Goal: Task Accomplishment & Management: Manage account settings

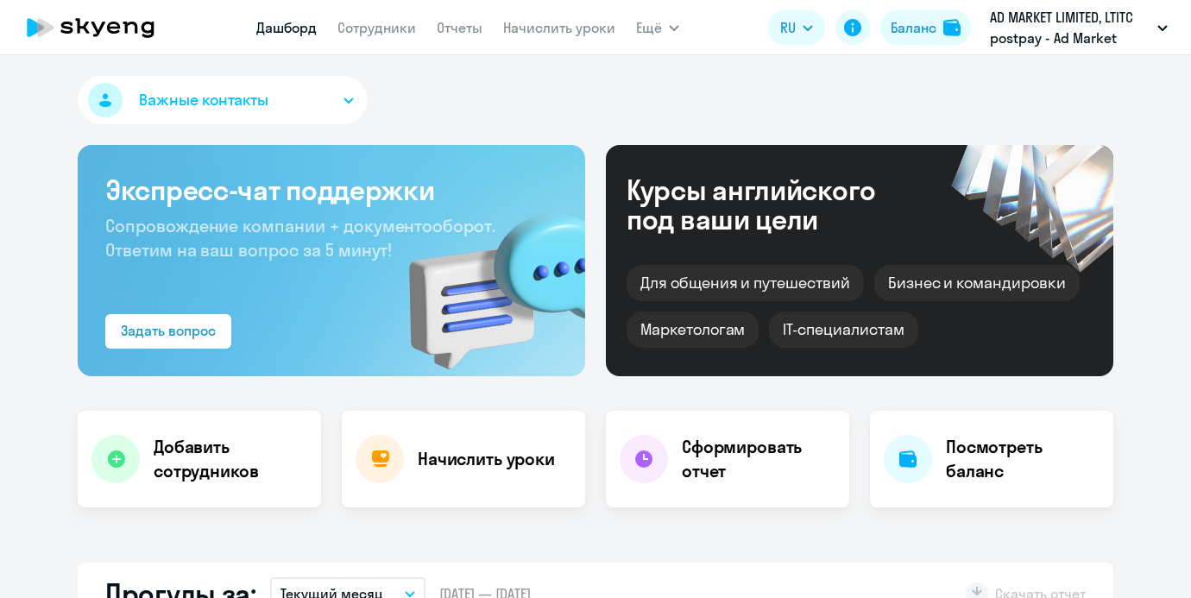
select select "30"
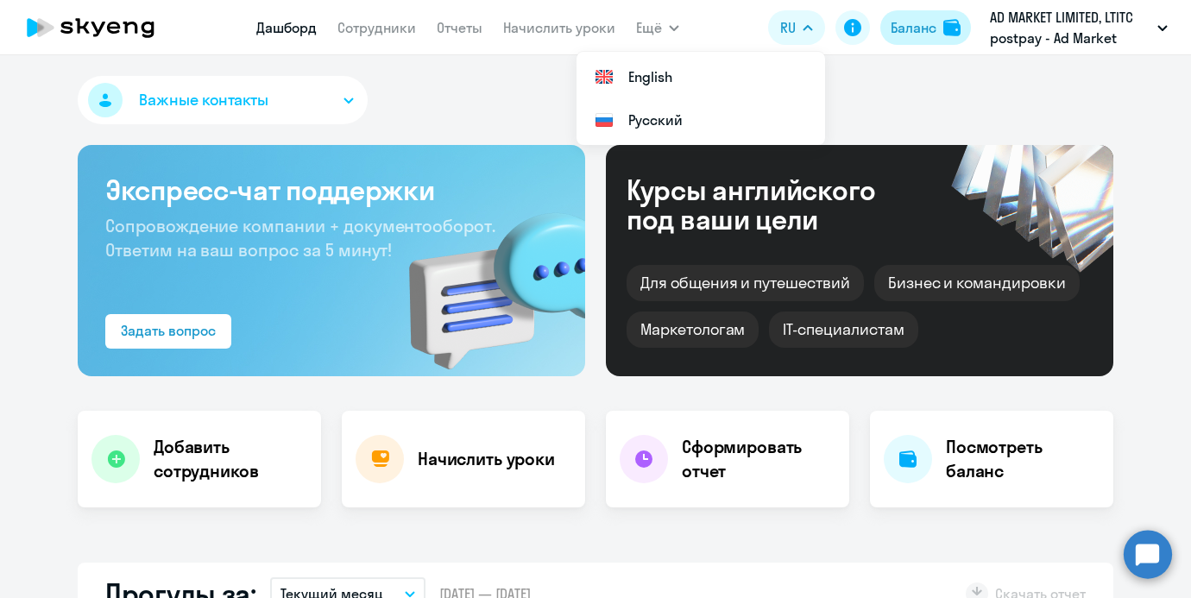
click at [912, 26] on div "Баланс" at bounding box center [913, 27] width 46 height 21
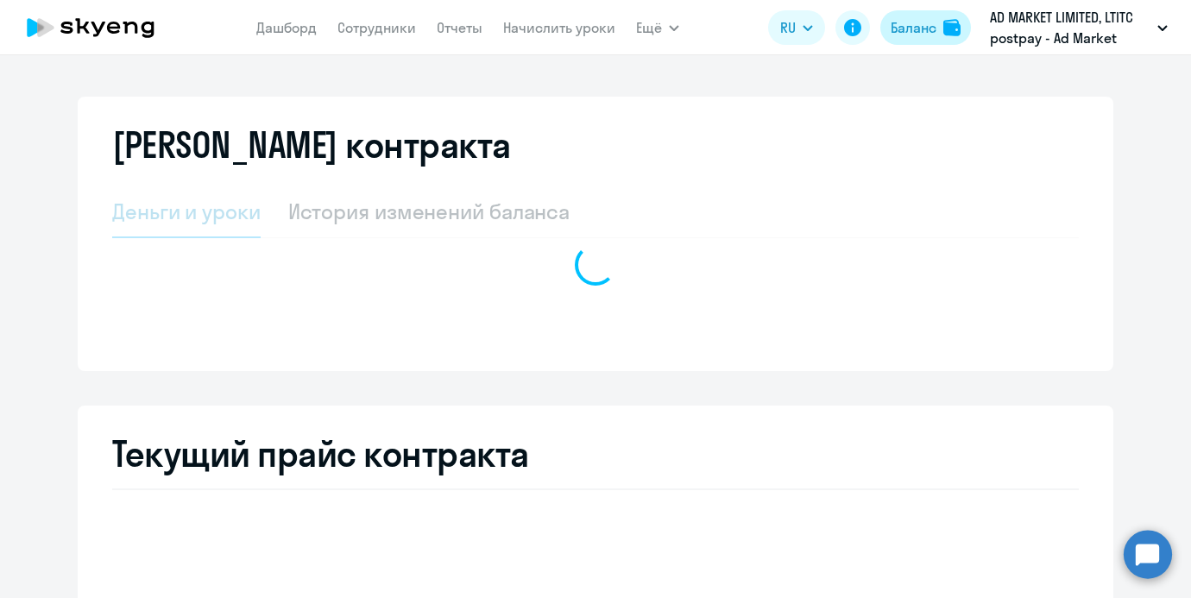
select select "english_adult_not_native_speaker"
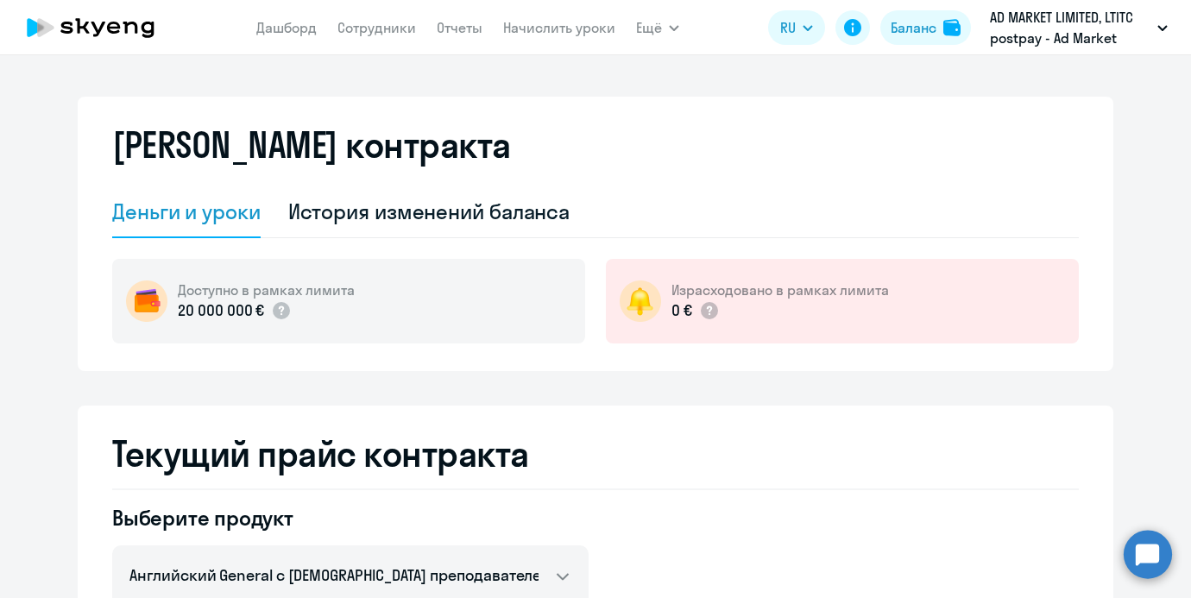
click at [395, 37] on app-menu-item-link "Сотрудники" at bounding box center [376, 28] width 79 height 22
click at [543, 42] on nav "Дашборд Сотрудники Отчеты Начислить уроки" at bounding box center [435, 27] width 359 height 35
click at [543, 33] on link "Начислить уроки" at bounding box center [559, 27] width 112 height 17
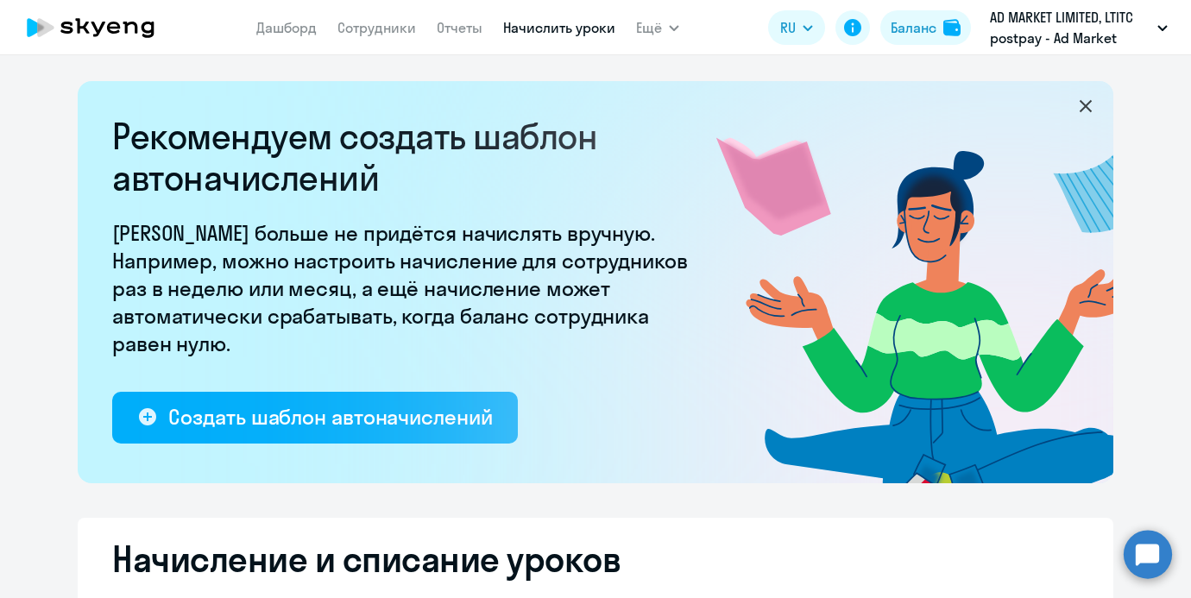
select select "10"
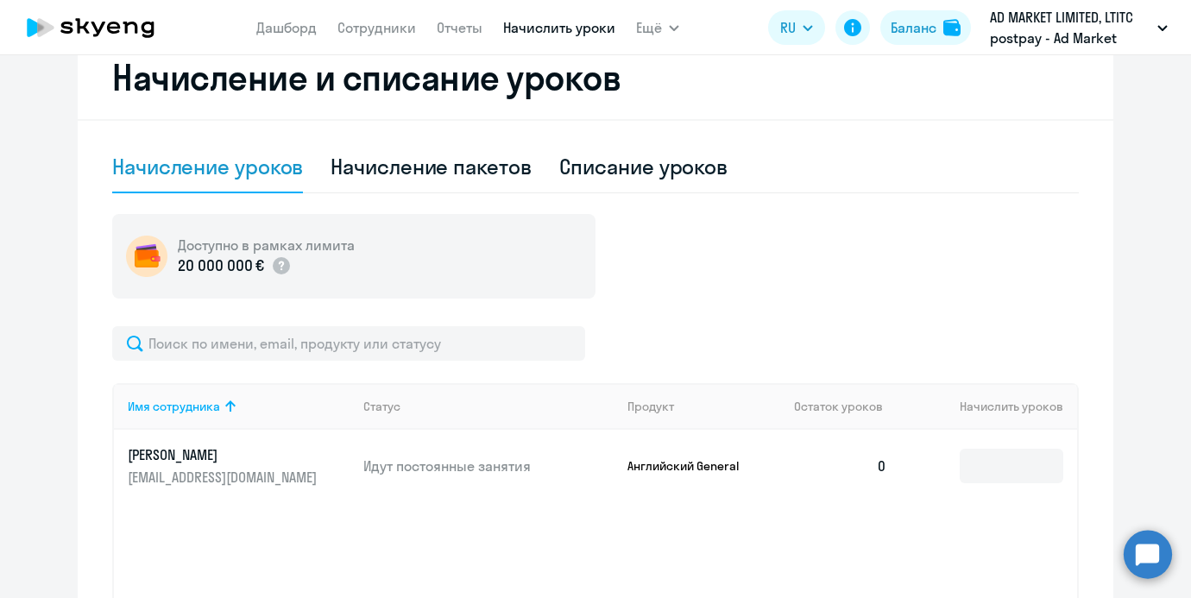
scroll to position [670, 0]
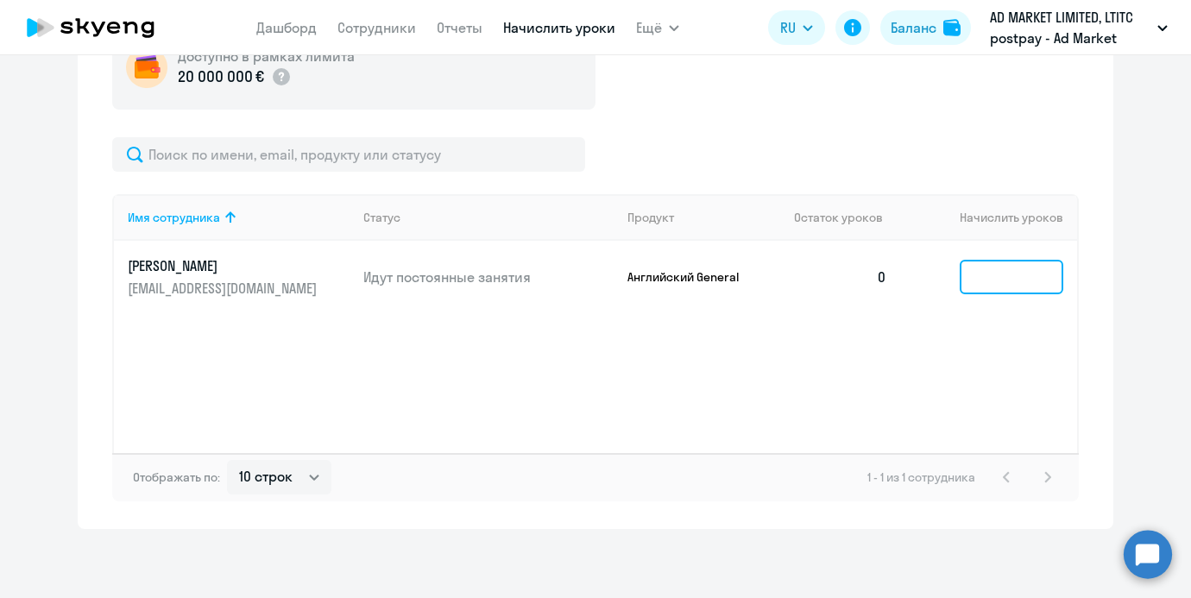
click at [979, 276] on input at bounding box center [1011, 277] width 104 height 35
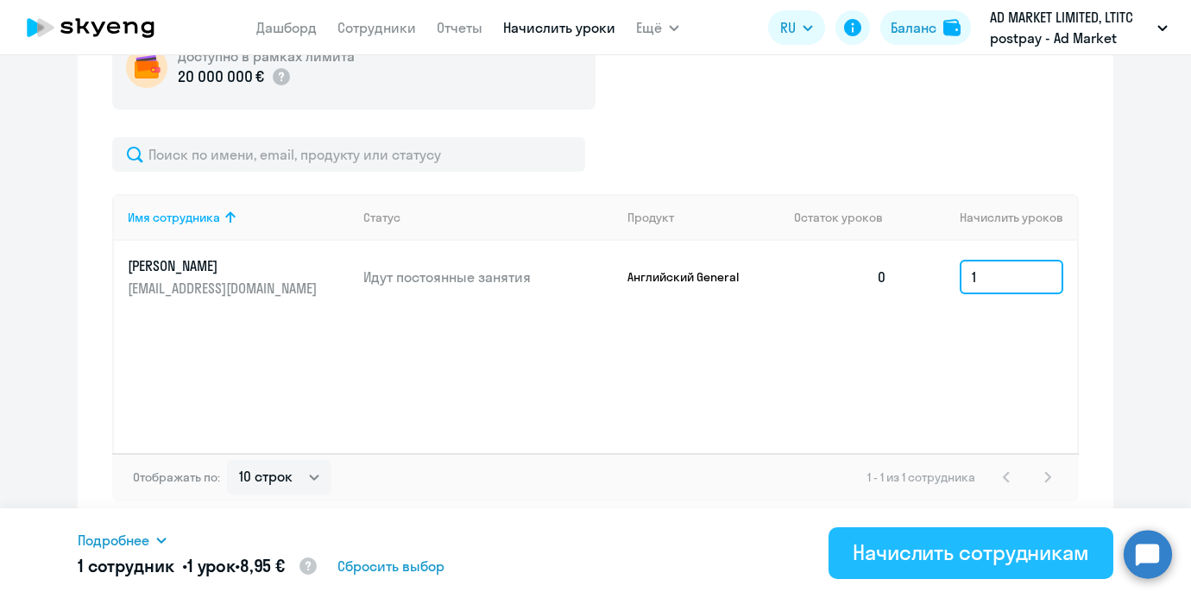
type input "1"
click at [857, 554] on div "Начислить сотрудникам" at bounding box center [970, 552] width 236 height 28
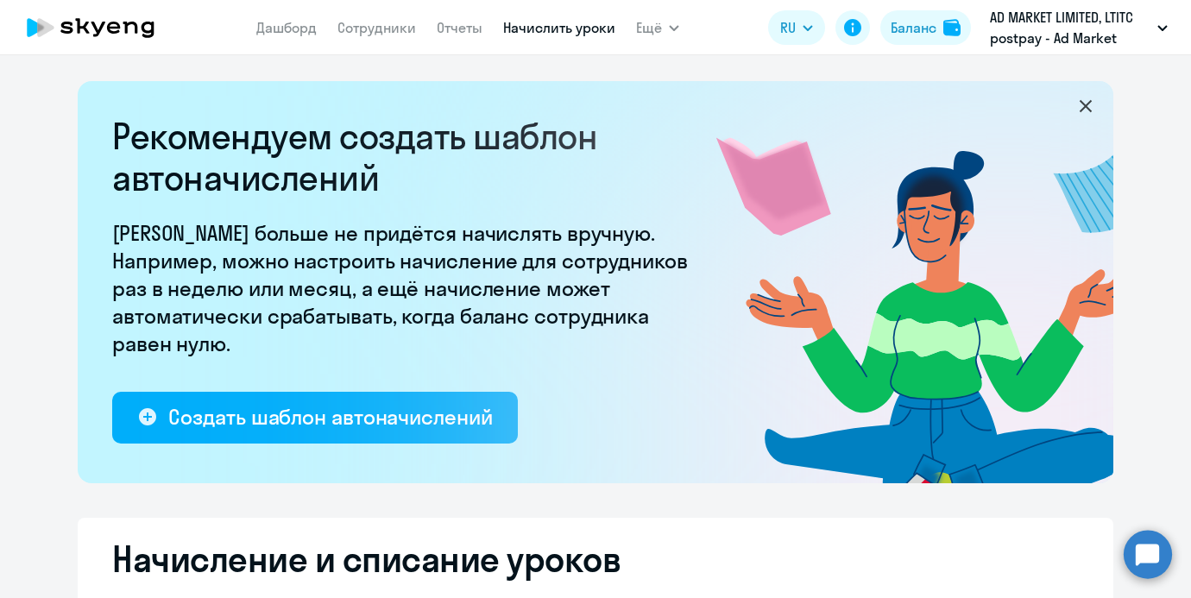
select select "10"
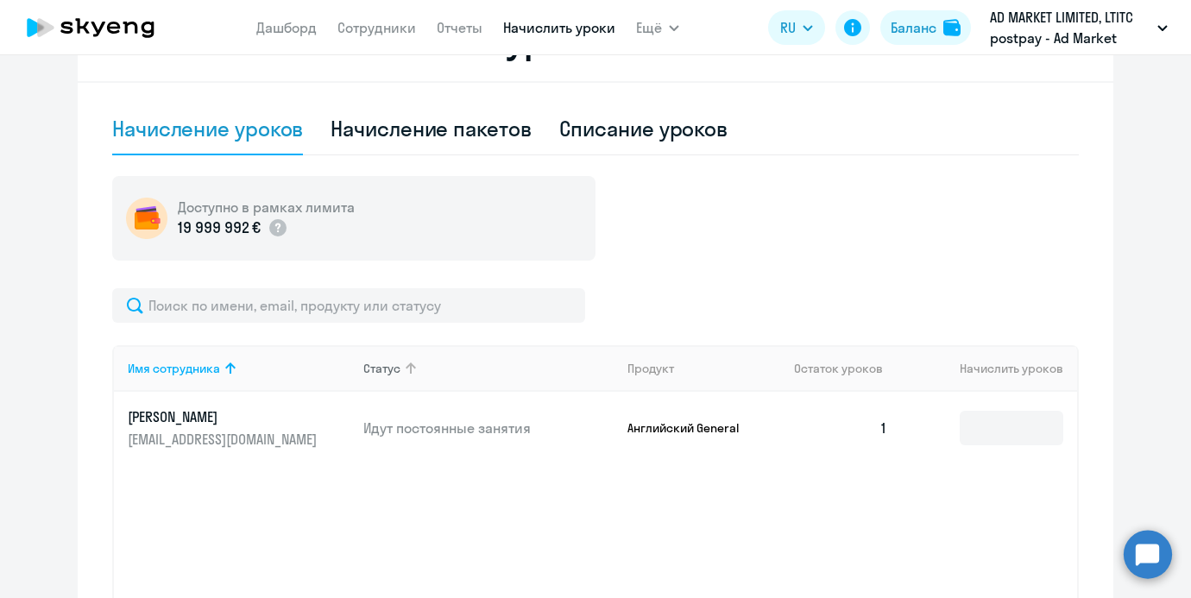
scroll to position [502, 0]
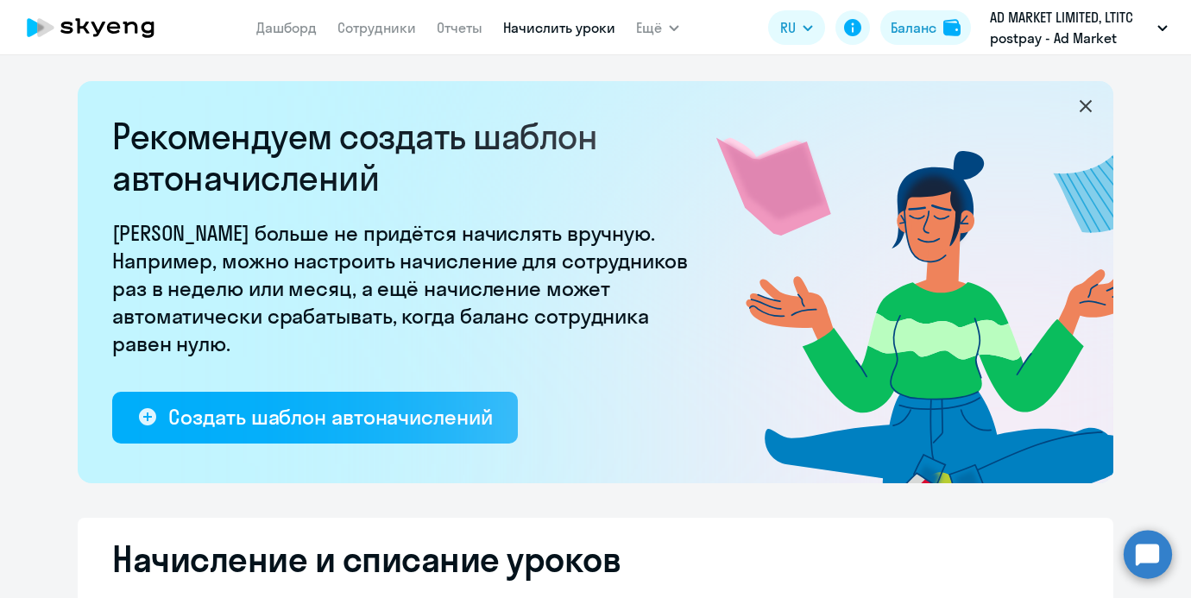
select select "10"
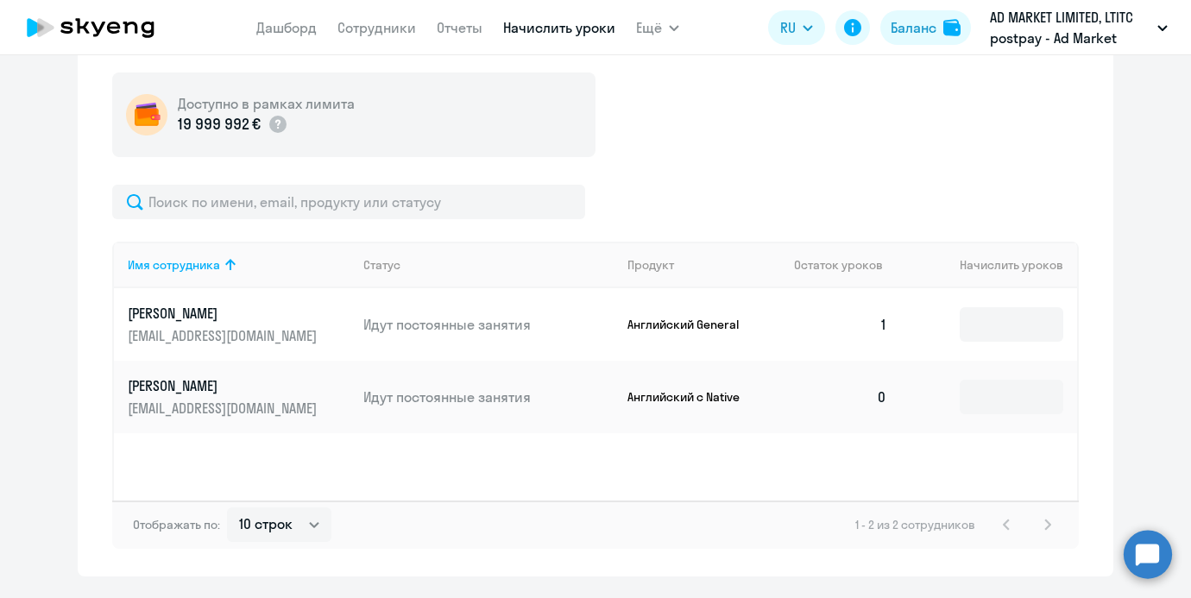
scroll to position [670, 0]
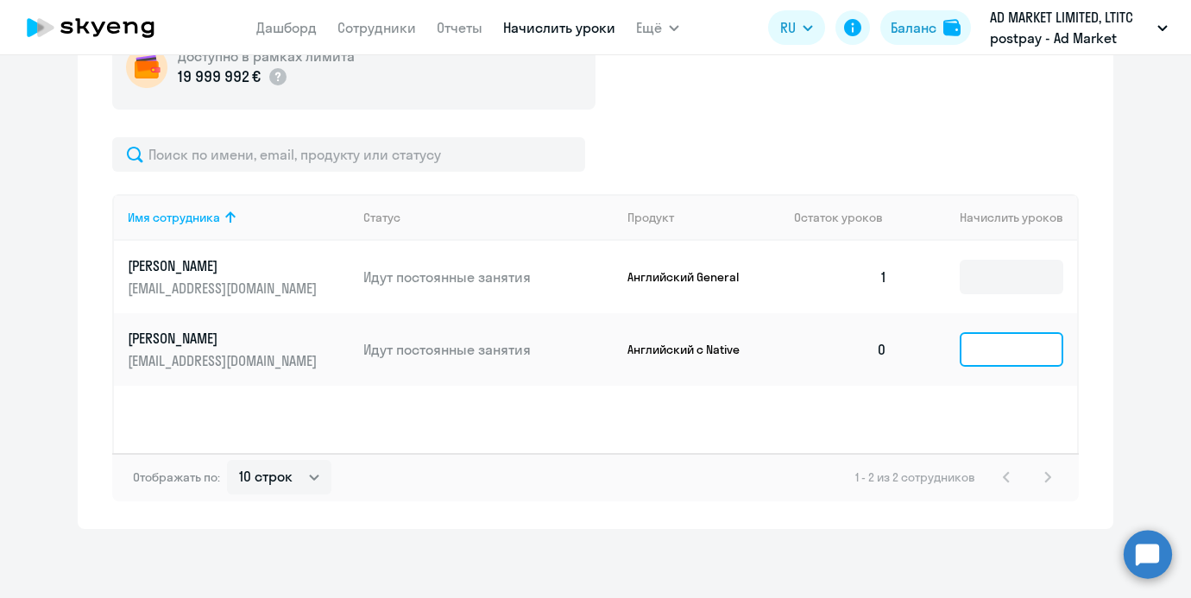
click at [981, 347] on input at bounding box center [1011, 349] width 104 height 35
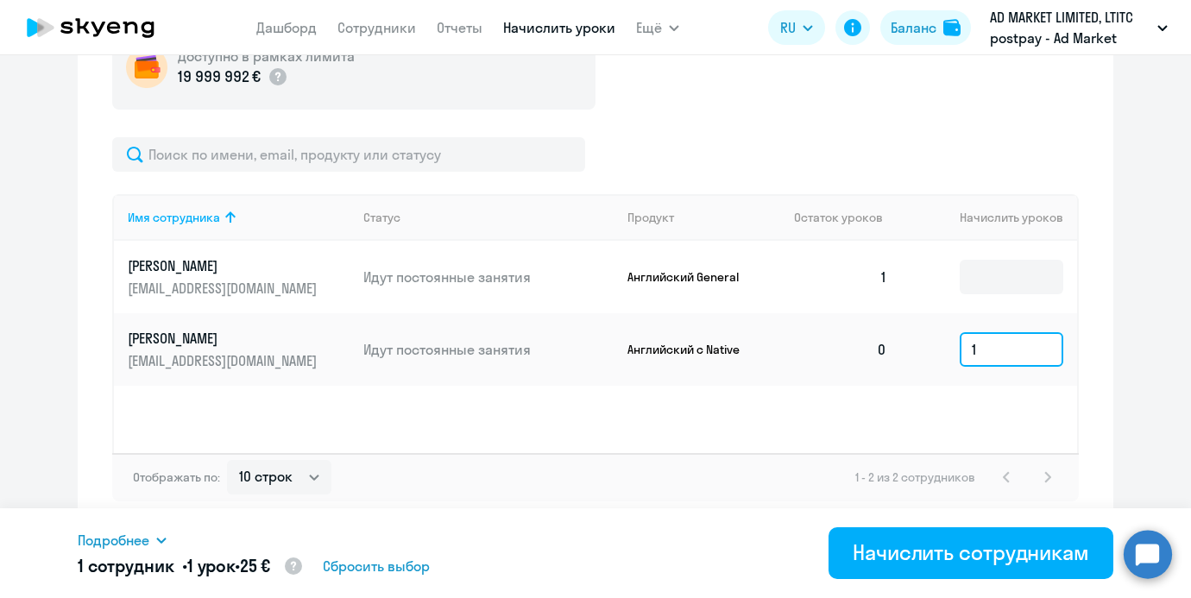
type input "1"
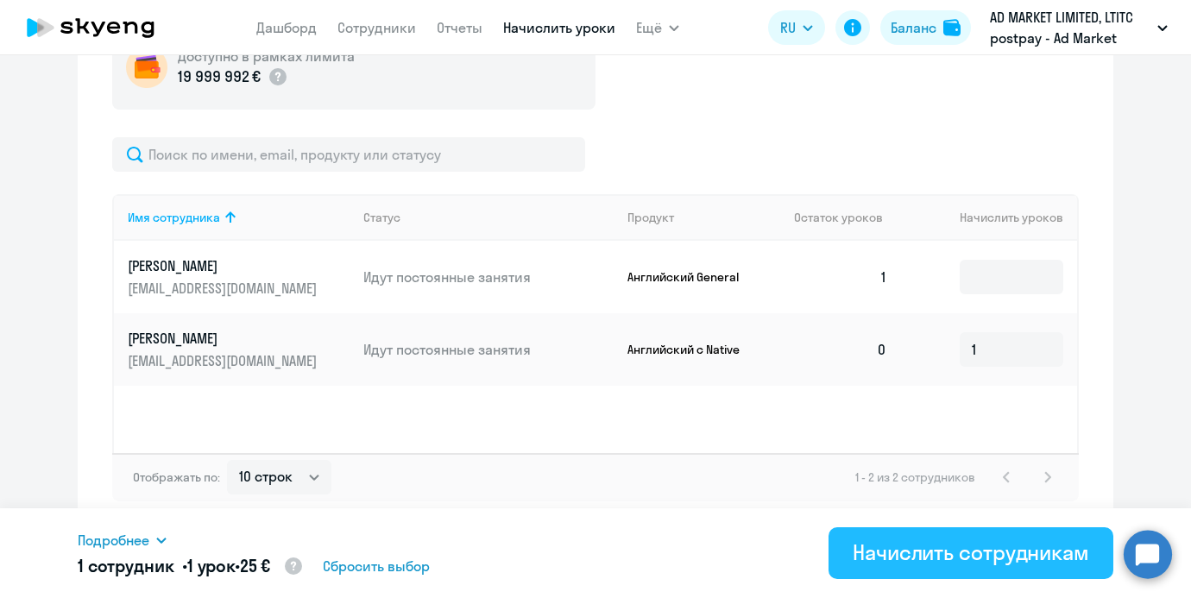
click at [859, 527] on button "Начислить сотрудникам" at bounding box center [970, 553] width 285 height 52
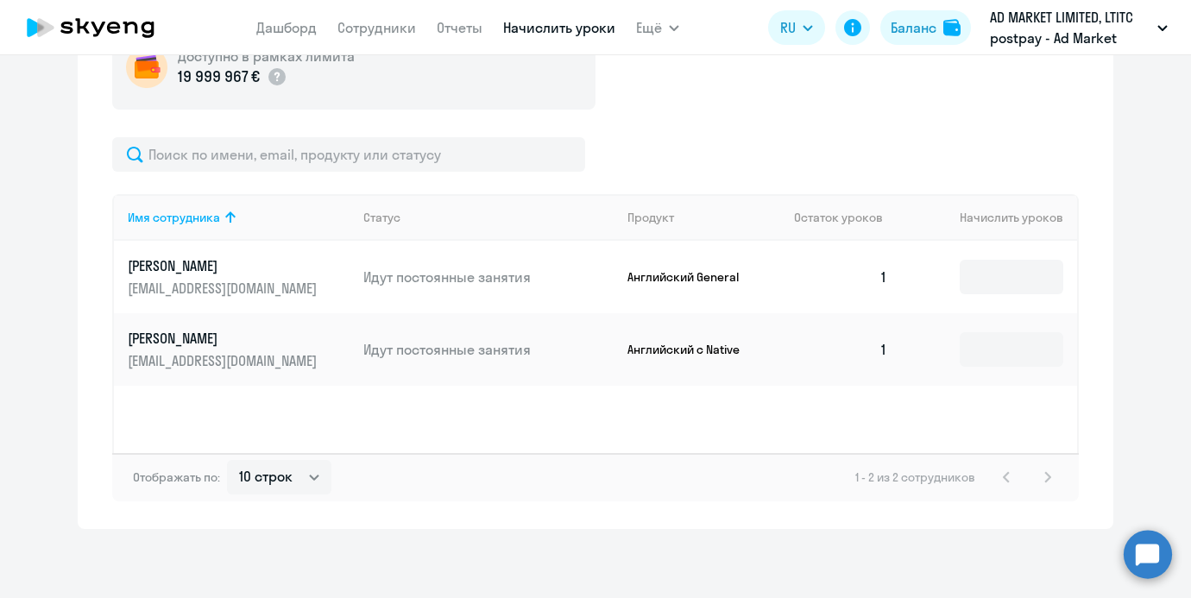
scroll to position [431, 0]
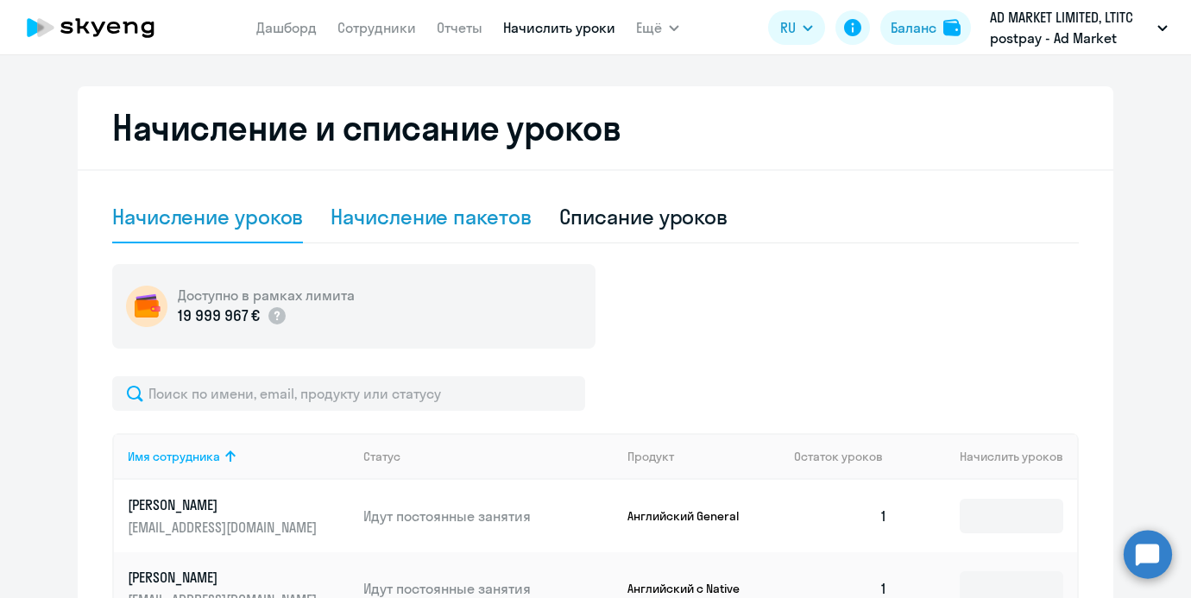
click at [364, 198] on div "Начисление пакетов" at bounding box center [430, 218] width 200 height 52
select select "10"
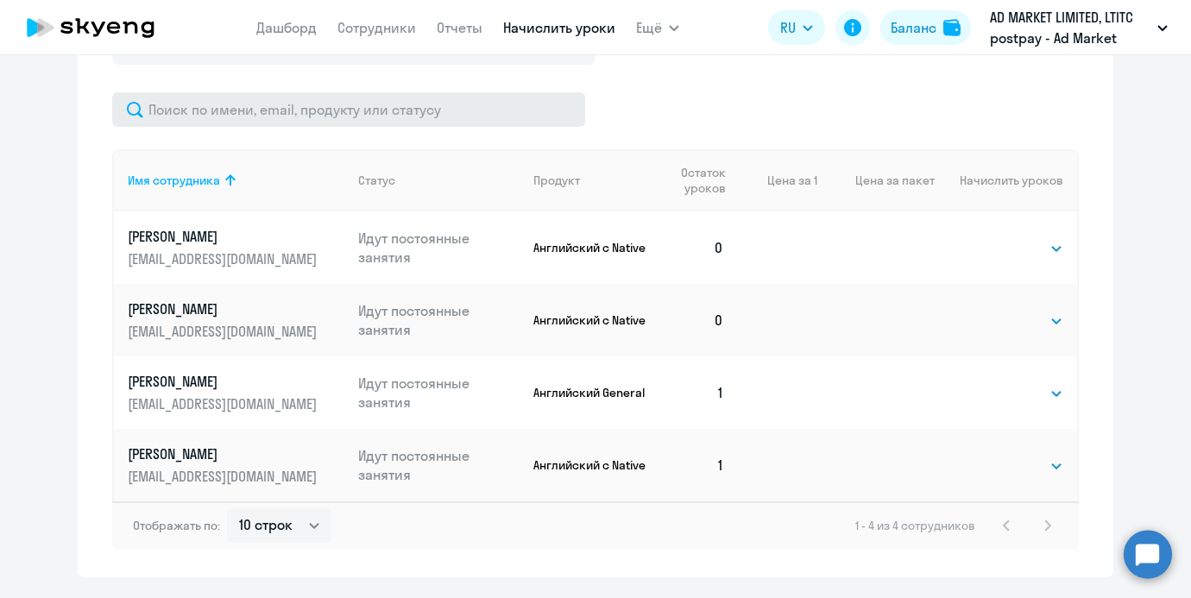
scroll to position [763, 0]
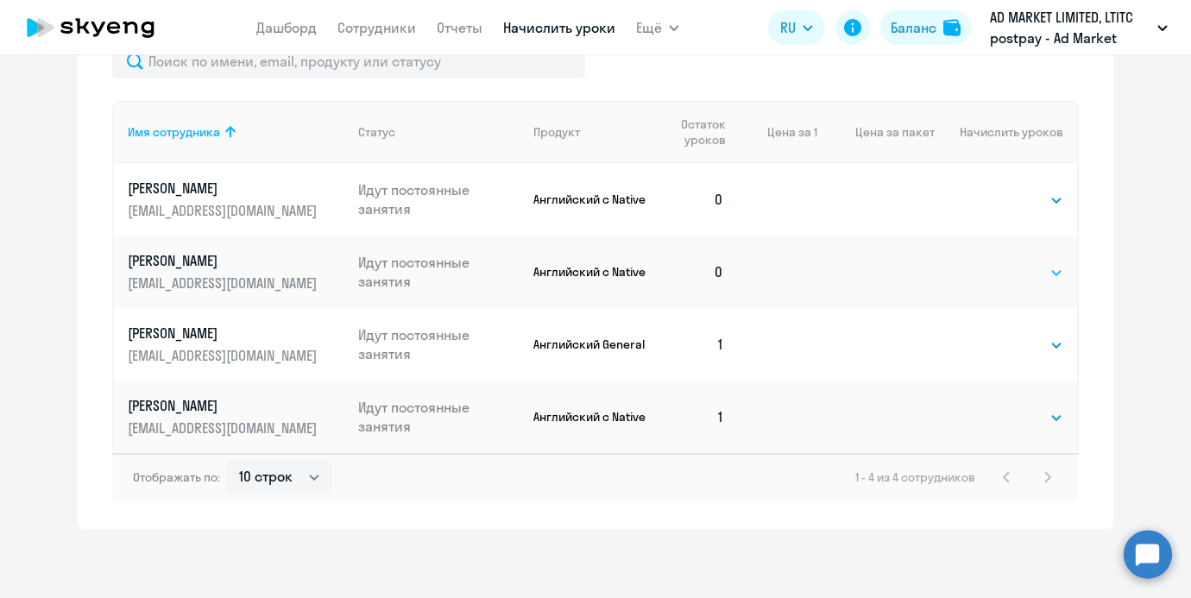
click at [1004, 278] on select "Выбрать 4 8 16 32 64 96 128" at bounding box center [1027, 272] width 71 height 21
select select "4"
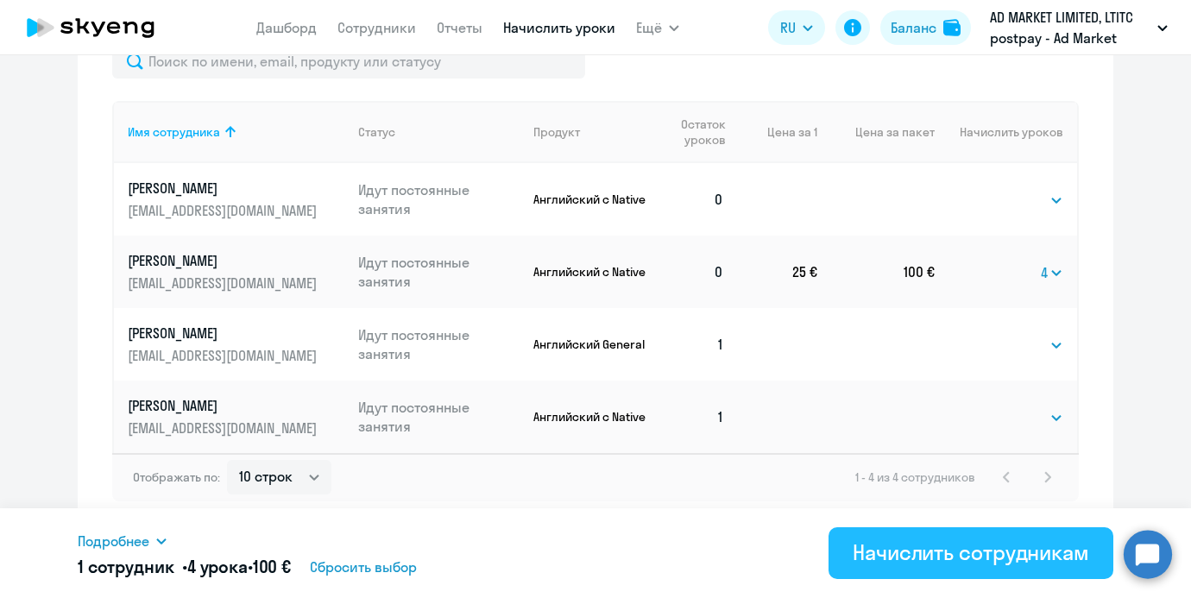
click at [891, 560] on div "Начислить сотрудникам" at bounding box center [970, 552] width 236 height 28
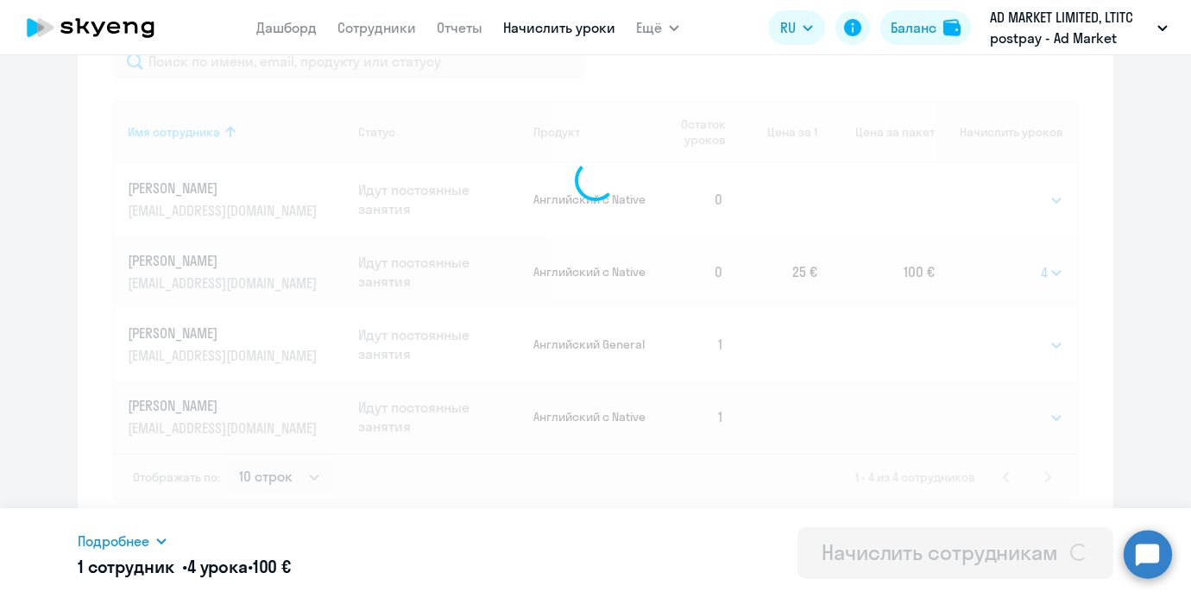
select select
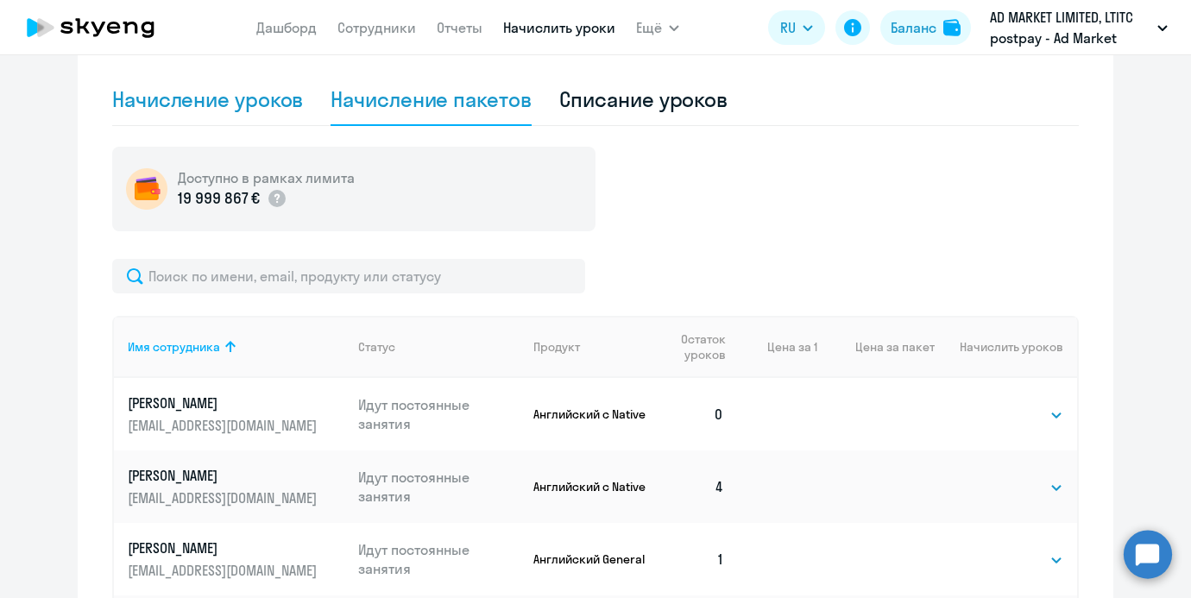
scroll to position [547, 0]
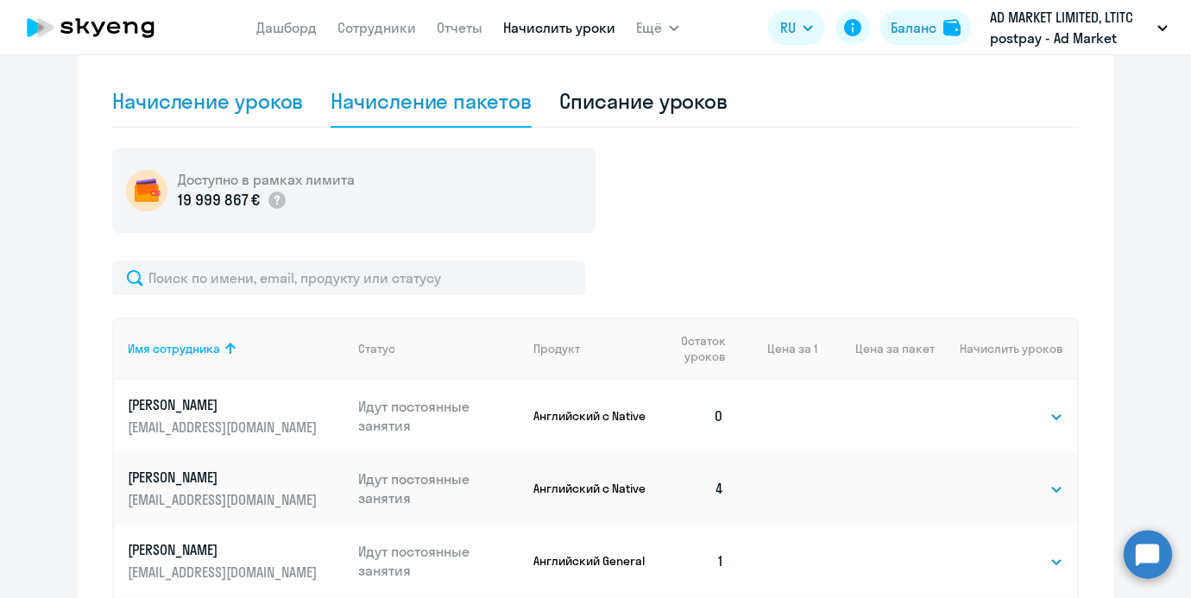
click at [253, 117] on div "Начисление уроков" at bounding box center [207, 102] width 191 height 52
select select "10"
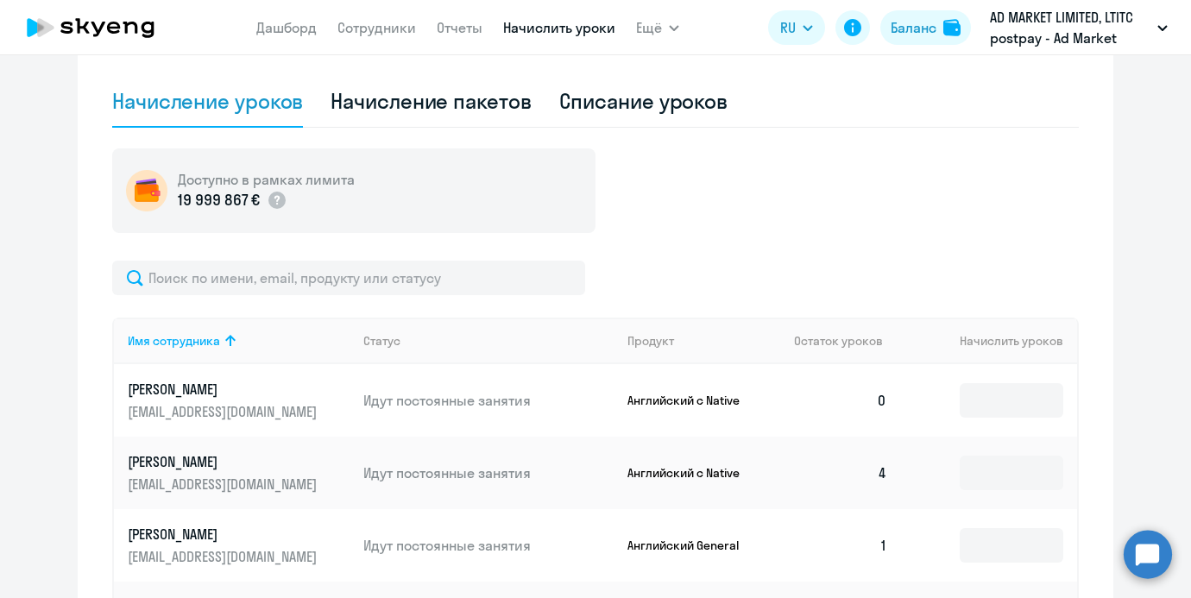
click at [243, 254] on div "Доступно в рамках лимита 19 999 867 € Имя сотрудника Статус Продукт Остаток уро…" at bounding box center [595, 461] width 966 height 626
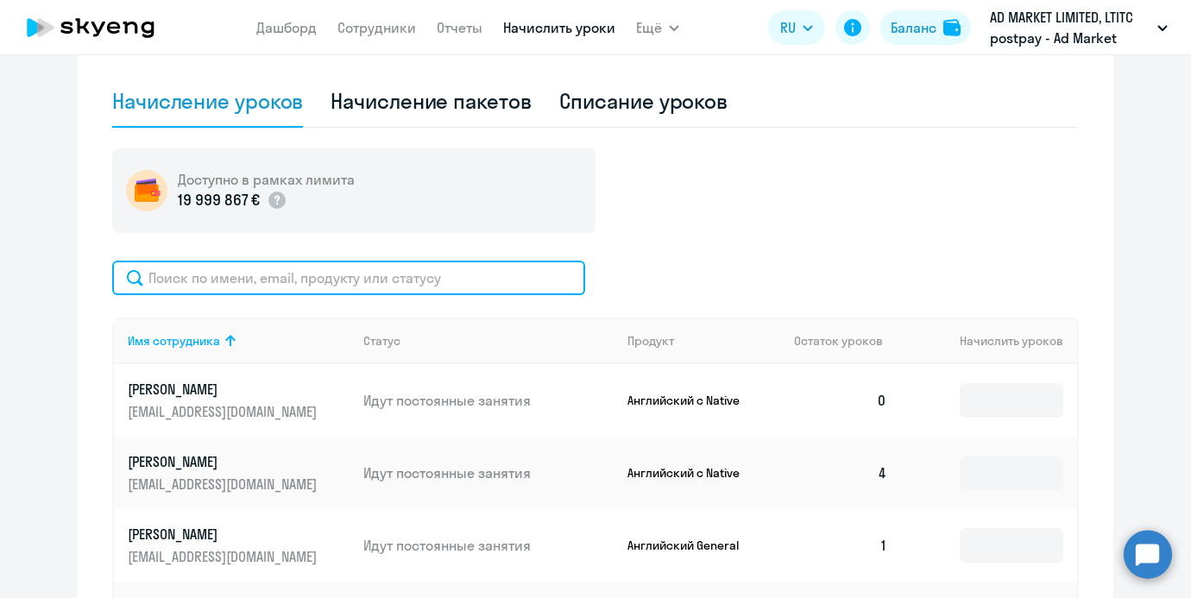
click at [242, 263] on input "text" at bounding box center [348, 278] width 473 height 35
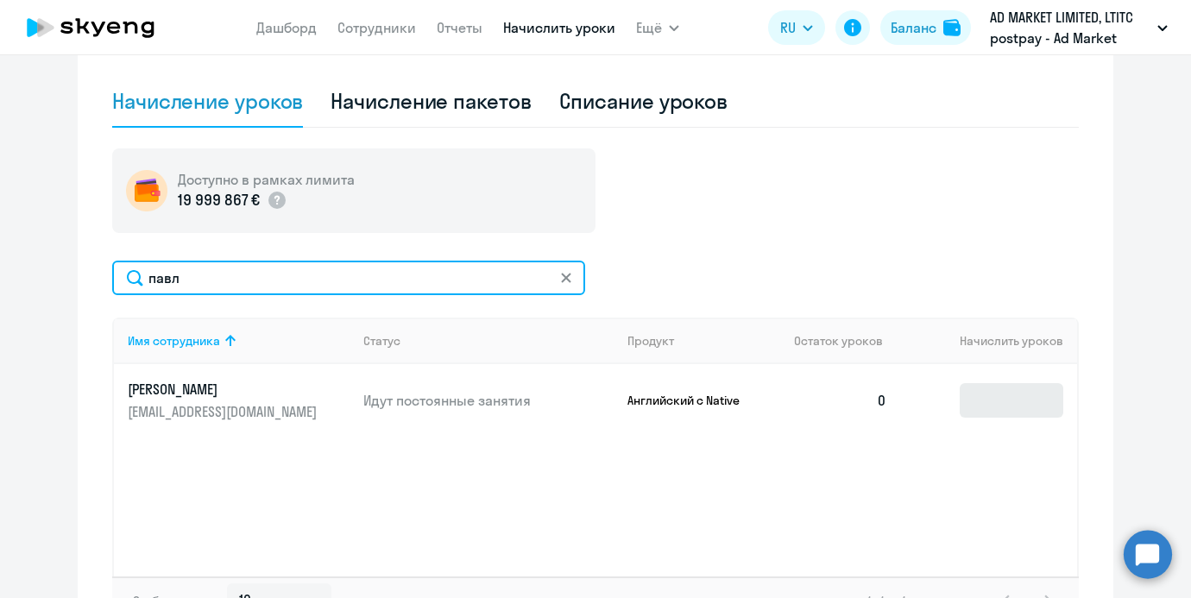
type input "павл"
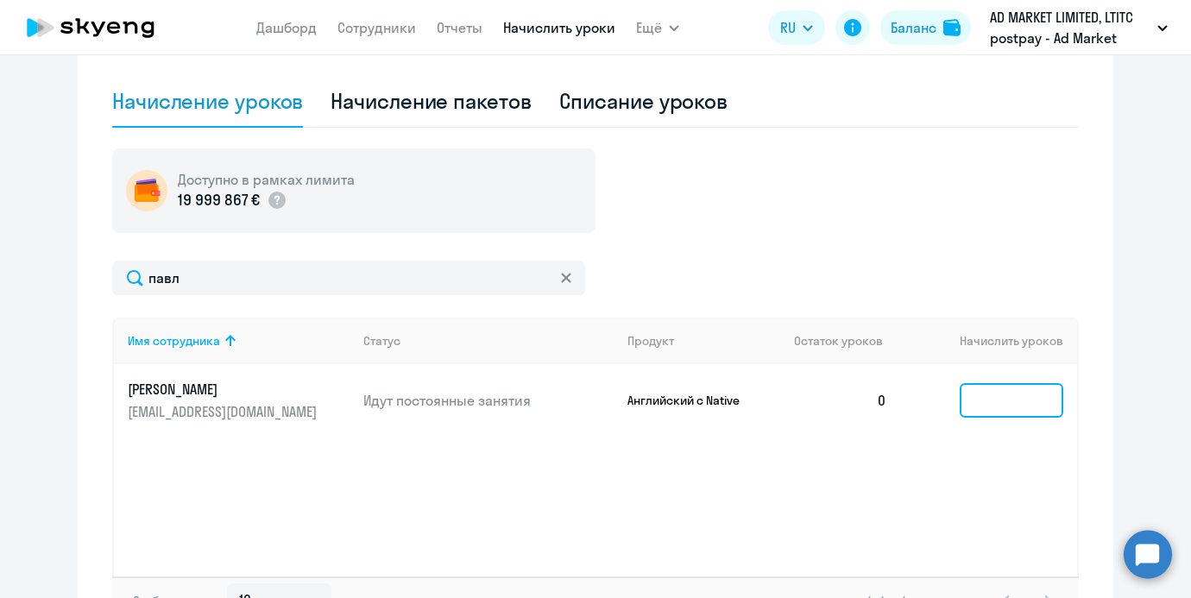
click at [970, 387] on input at bounding box center [1011, 400] width 104 height 35
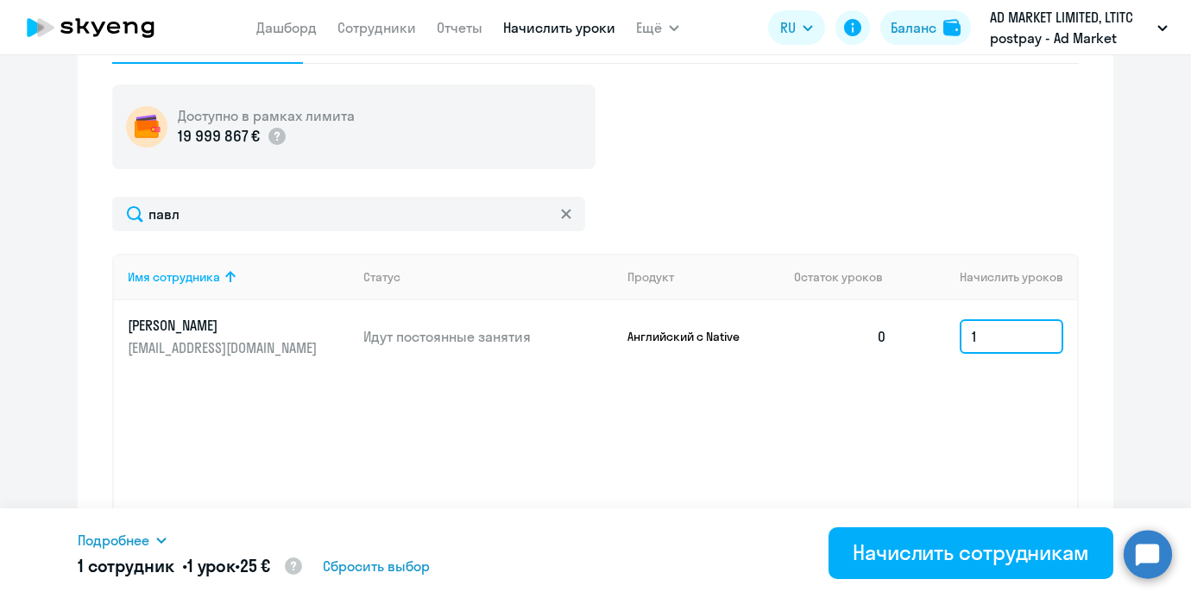
scroll to position [670, 0]
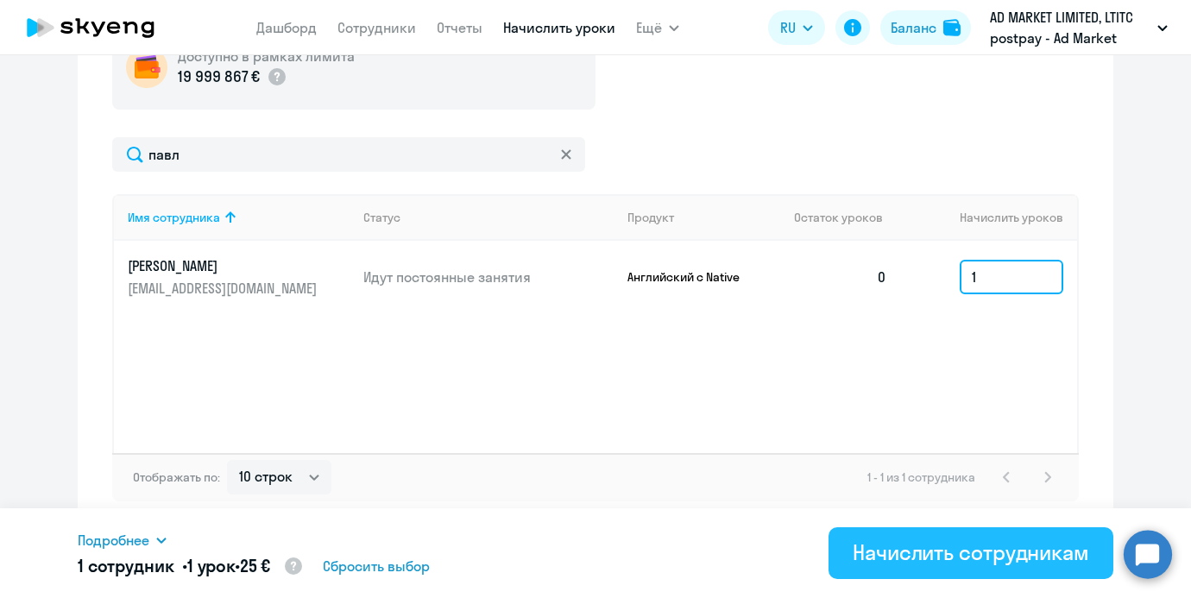
type input "1"
click at [906, 565] on div "Начислить сотрудникам" at bounding box center [970, 552] width 236 height 28
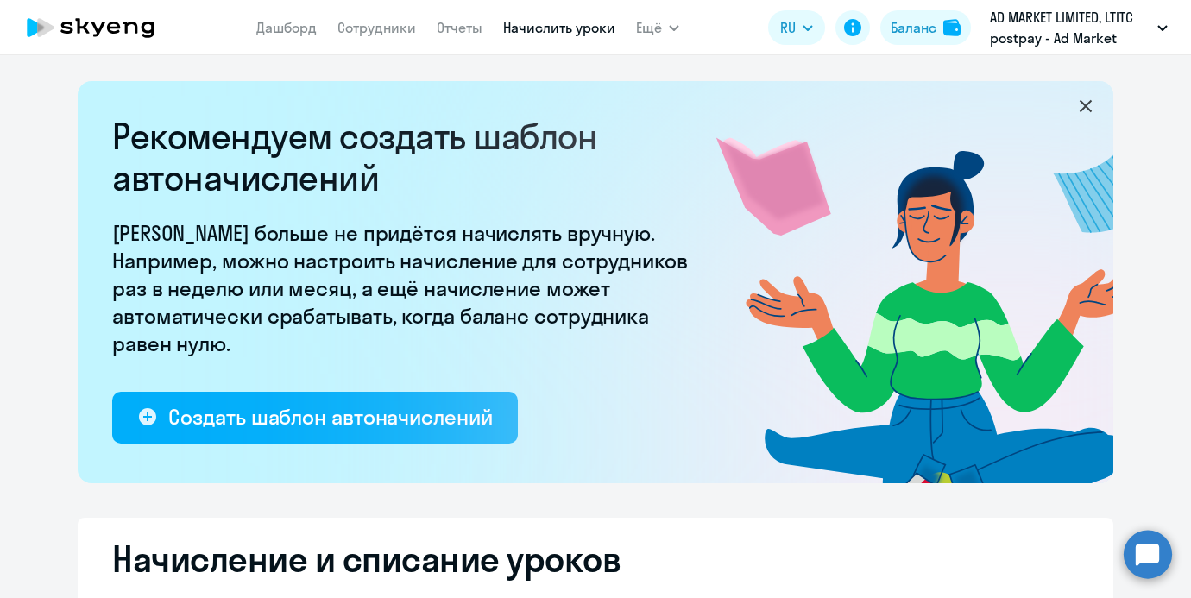
select select "10"
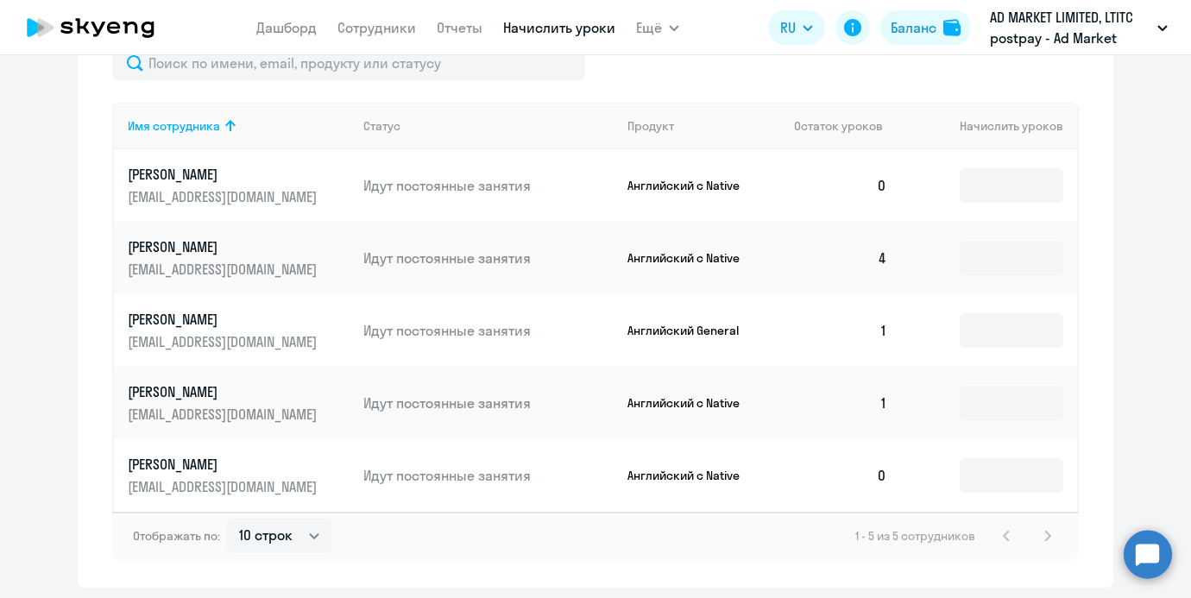
scroll to position [764, 0]
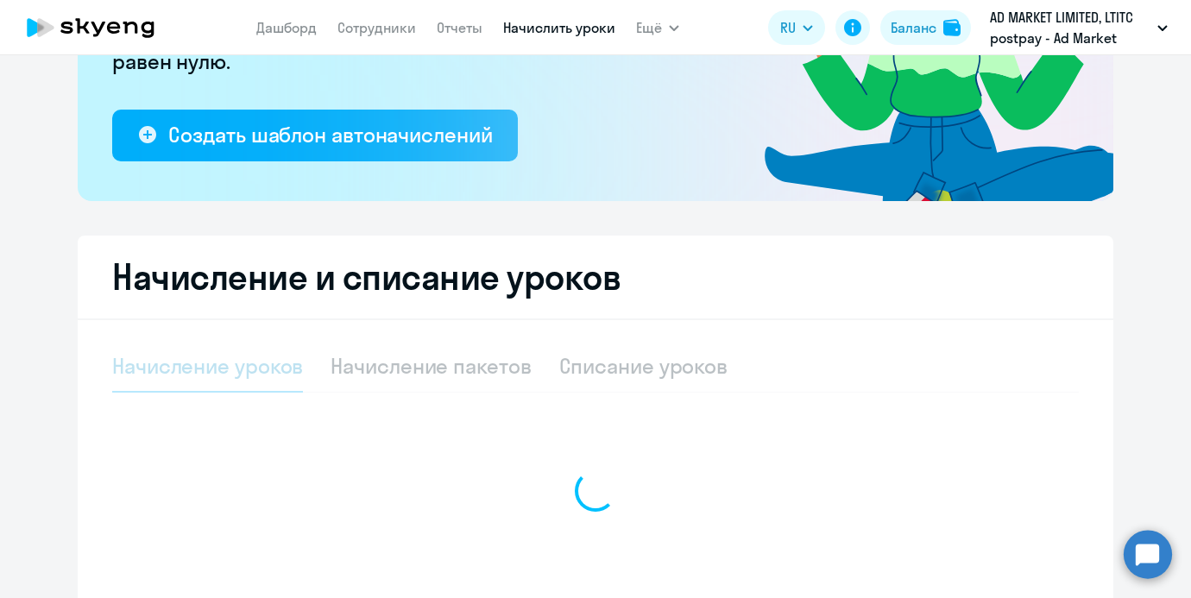
select select "10"
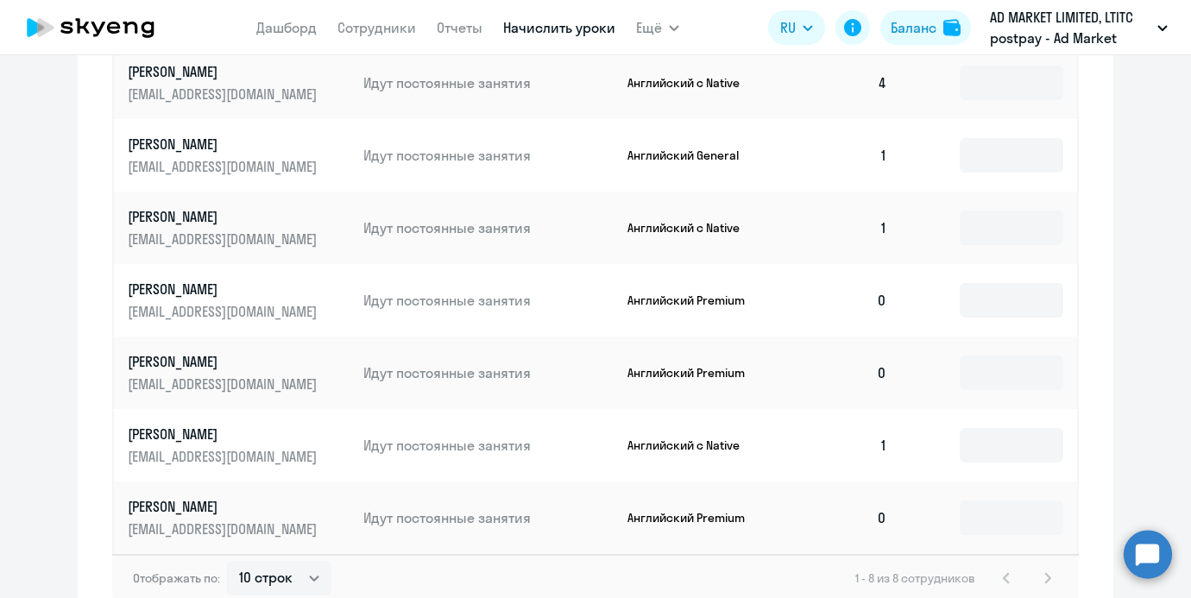
scroll to position [936, 0]
click at [1054, 382] on input at bounding box center [1011, 373] width 104 height 35
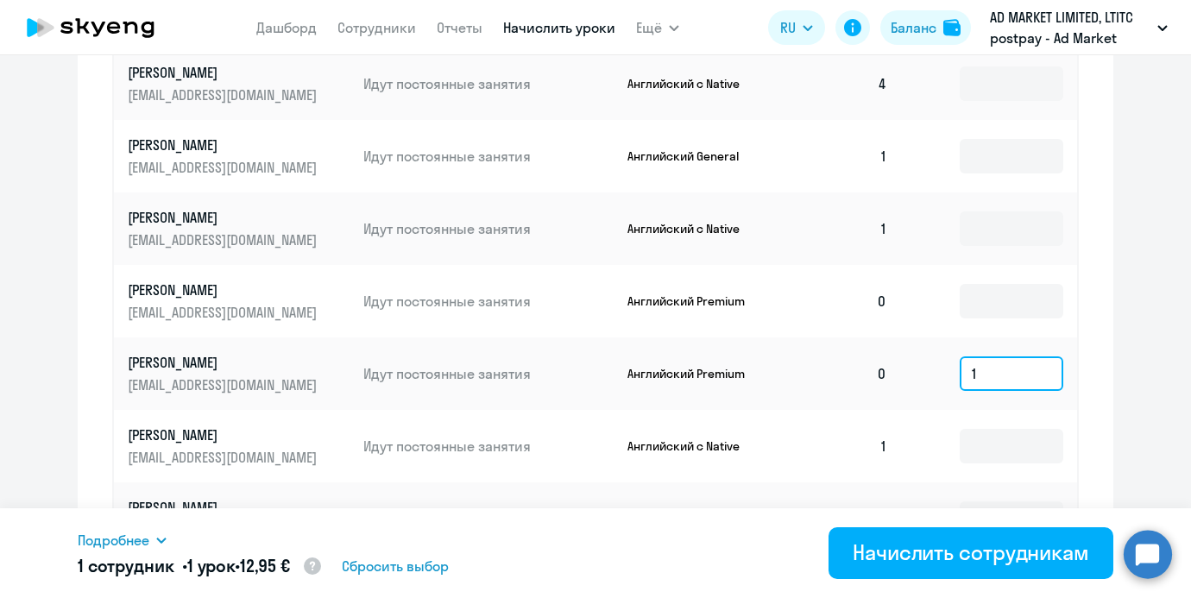
scroll to position [1024, 0]
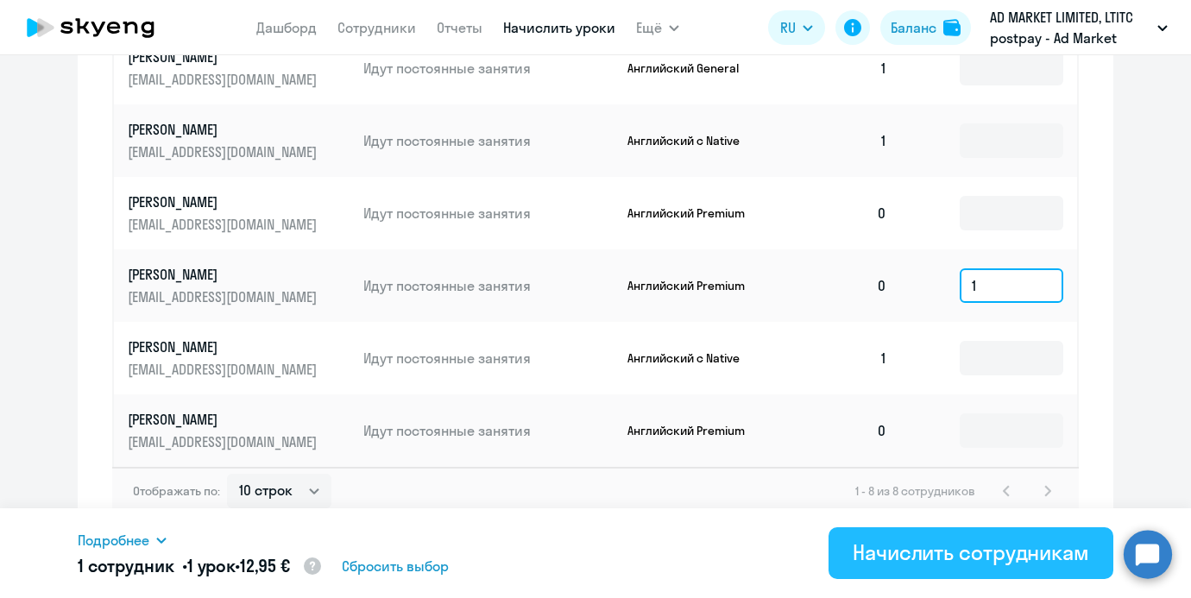
type input "1"
click at [915, 543] on div "Начислить сотрудникам" at bounding box center [970, 552] width 236 height 28
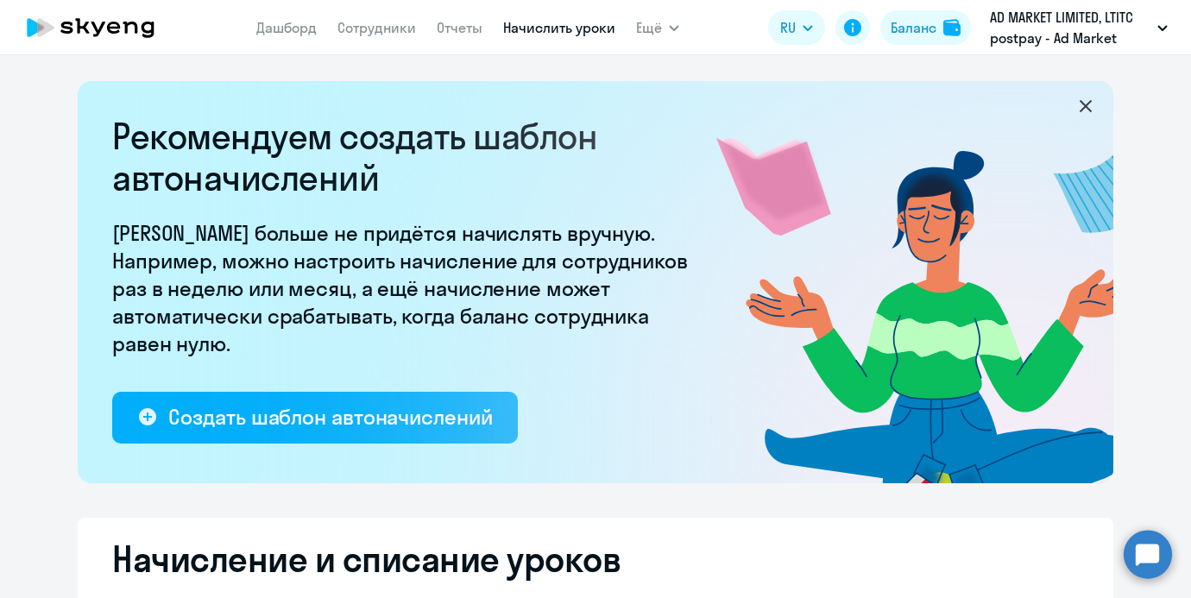
select select "10"
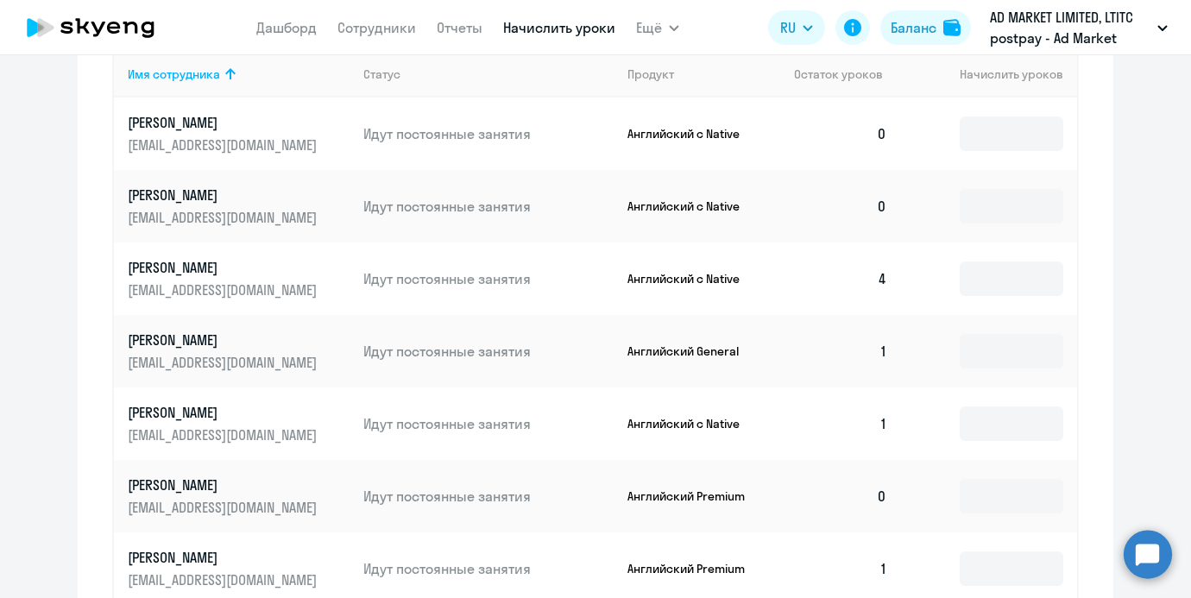
scroll to position [826, 0]
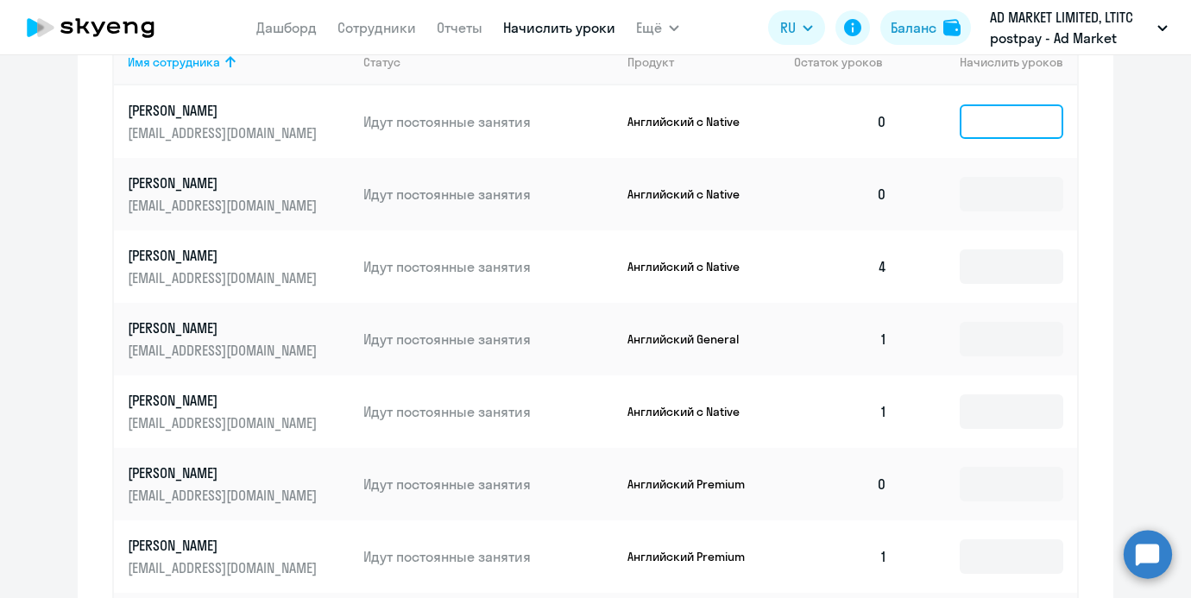
click at [982, 110] on input at bounding box center [1011, 121] width 104 height 35
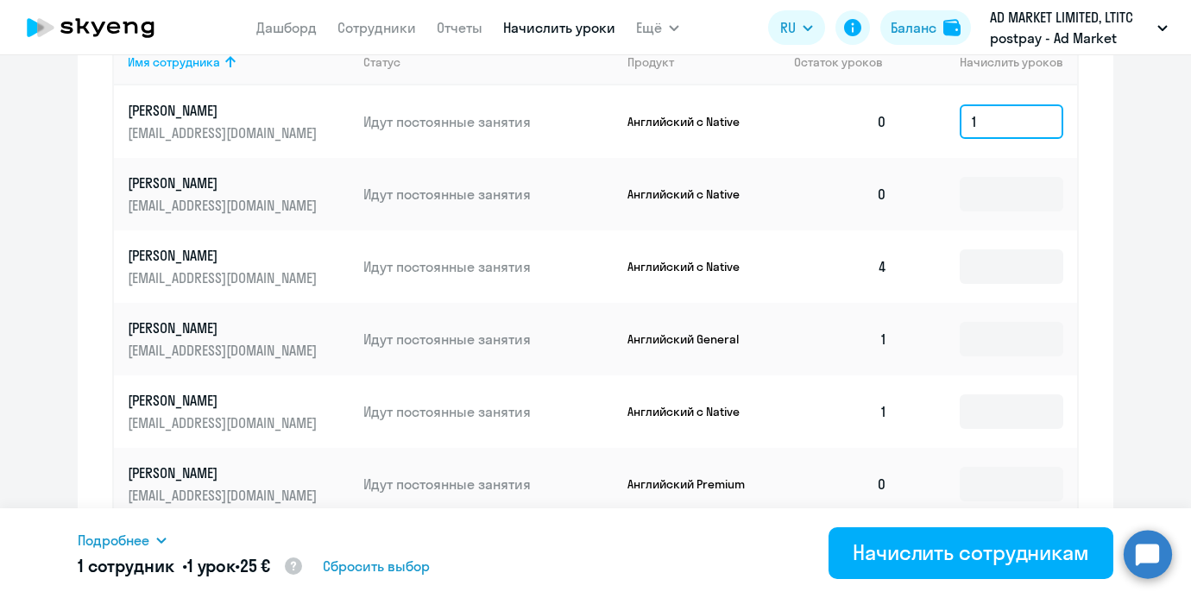
type input "1"
click at [867, 517] on div "Подробнее Имя сотрудника Продукт Начислить уроков Цена за 1 Сумма Shcherbakova …" at bounding box center [595, 553] width 1035 height 90
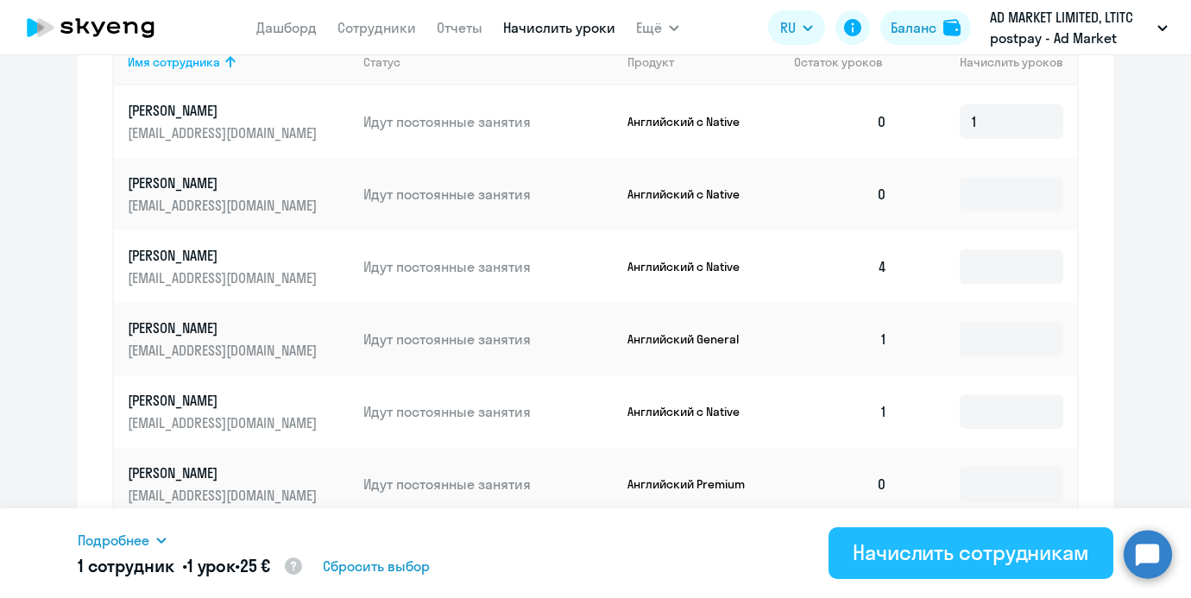
click at [867, 529] on button "Начислить сотрудникам" at bounding box center [970, 553] width 285 height 52
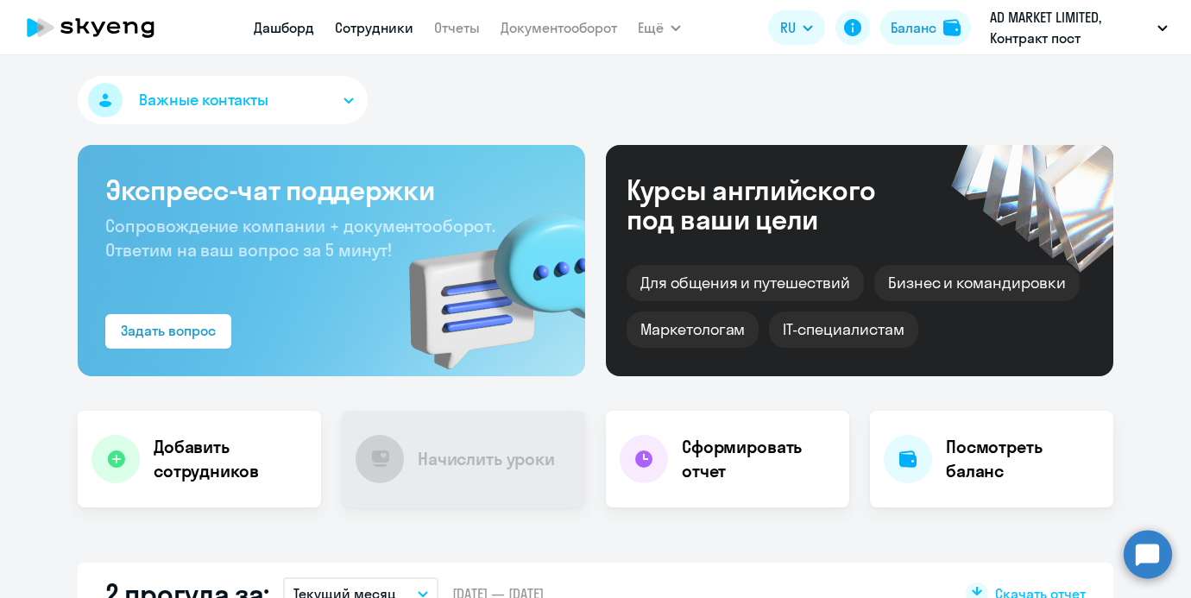
click at [361, 30] on link "Сотрудники" at bounding box center [374, 27] width 79 height 17
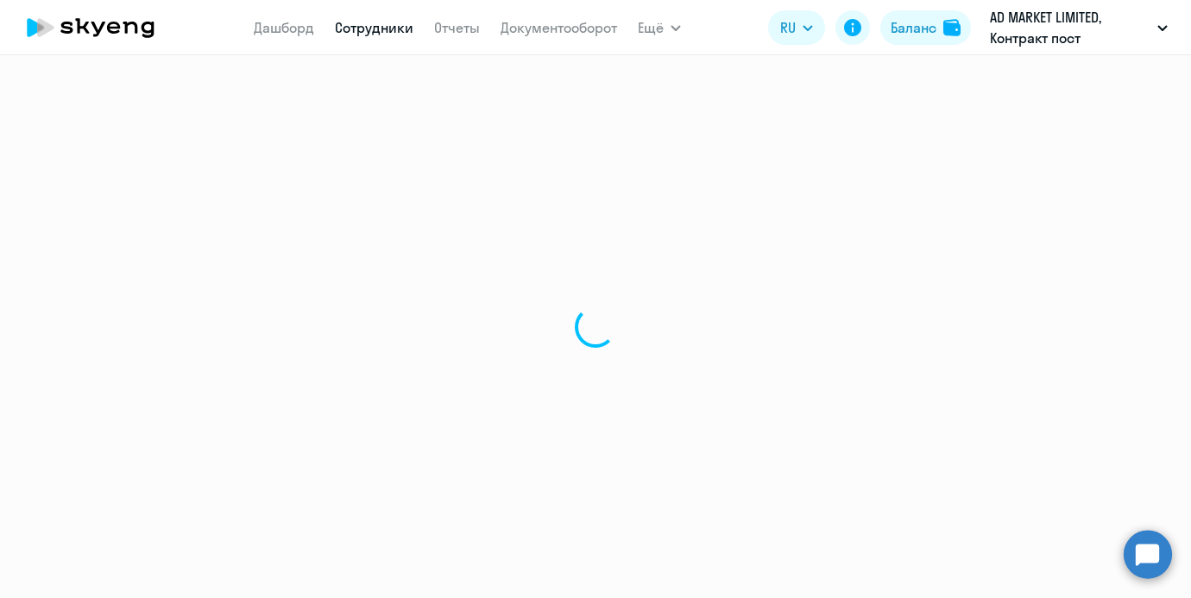
select select "30"
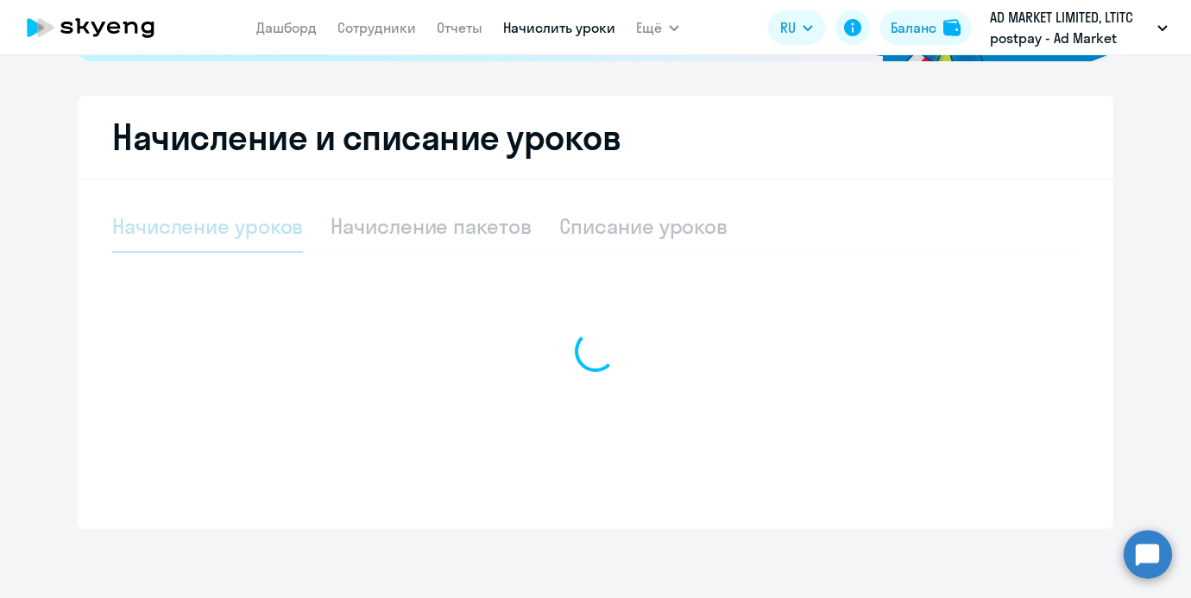
select select "10"
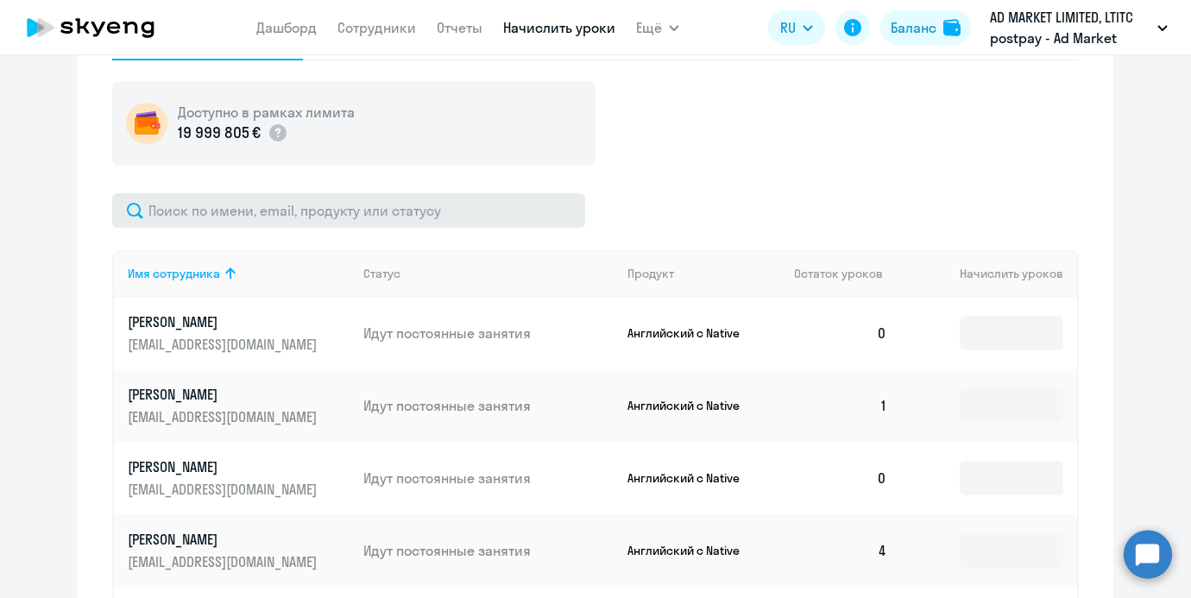
scroll to position [620, 0]
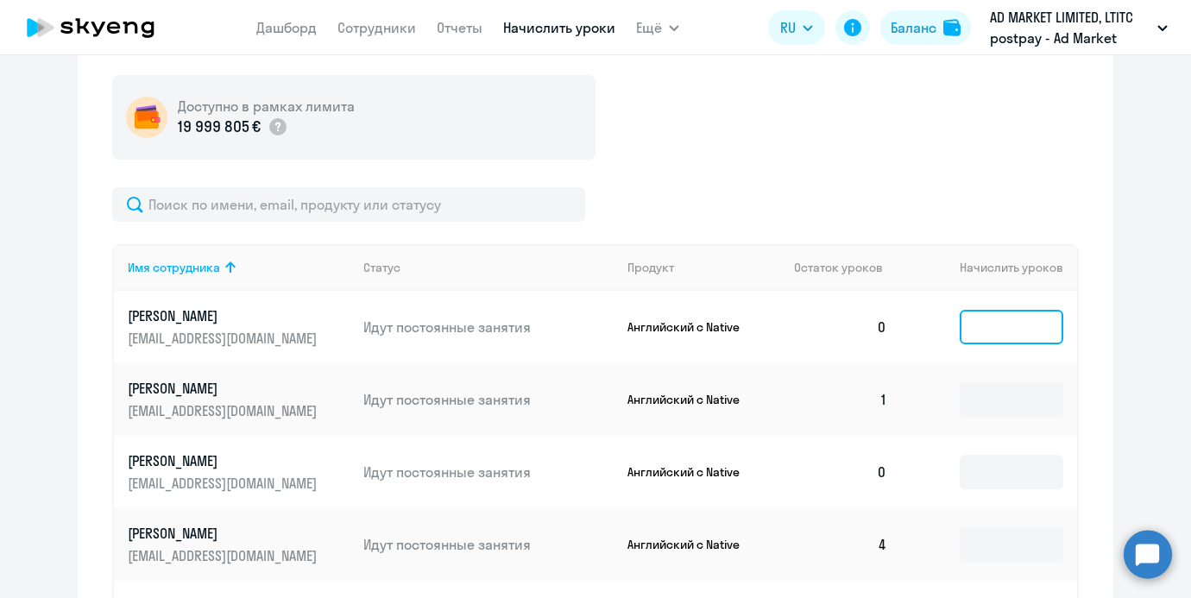
click at [1007, 327] on input at bounding box center [1011, 327] width 104 height 35
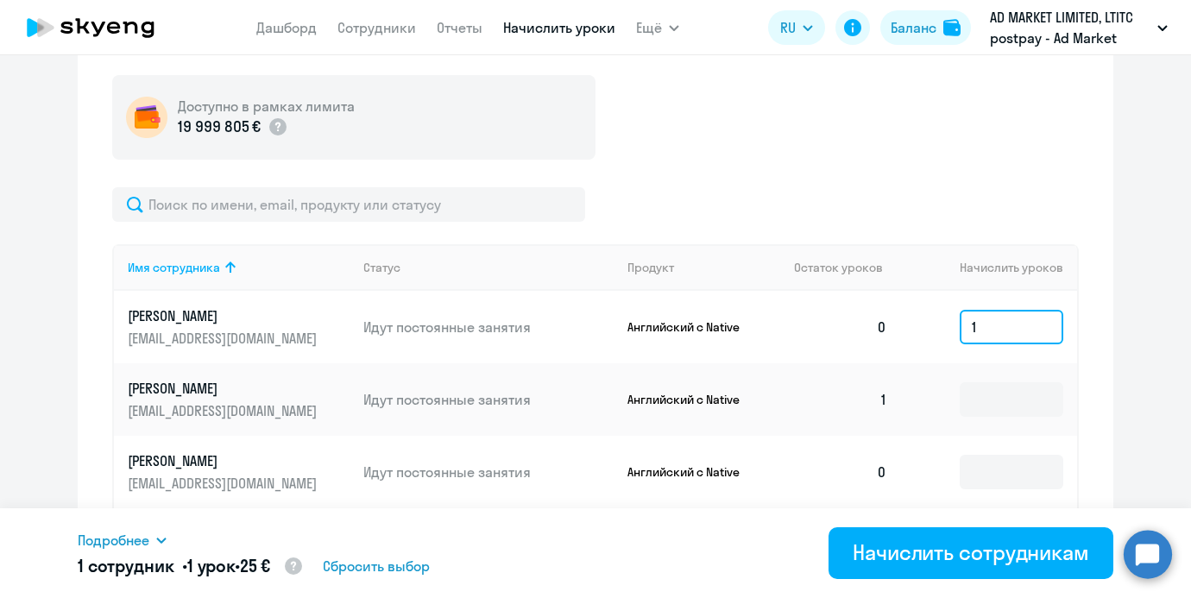
type input "1"
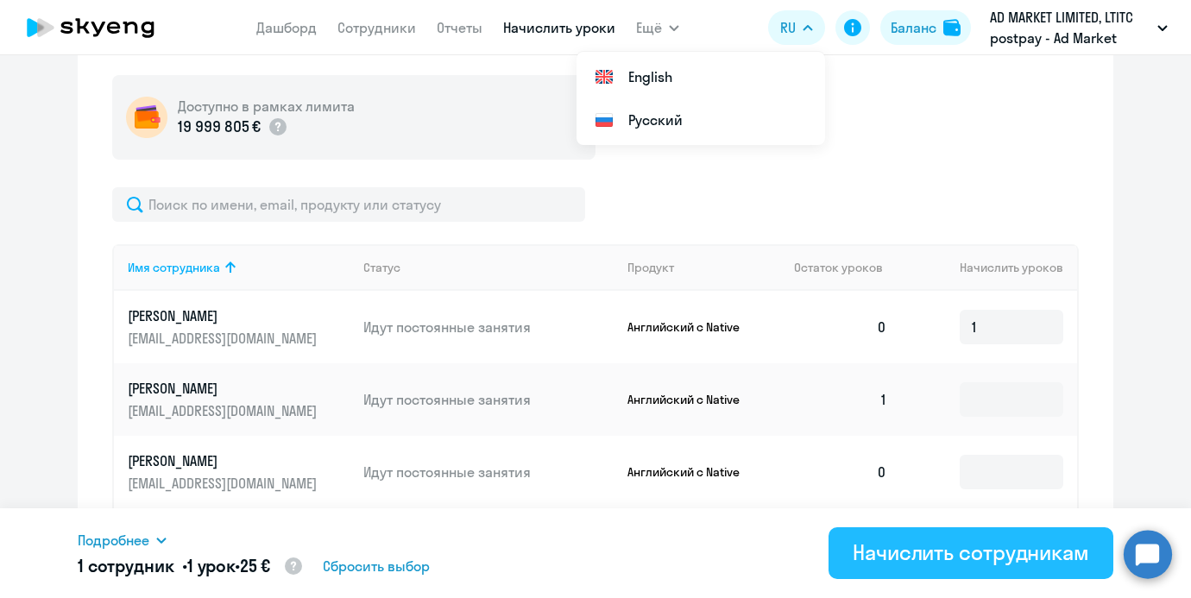
click at [936, 556] on div "Начислить сотрудникам" at bounding box center [970, 552] width 236 height 28
